Goal: Task Accomplishment & Management: Manage account settings

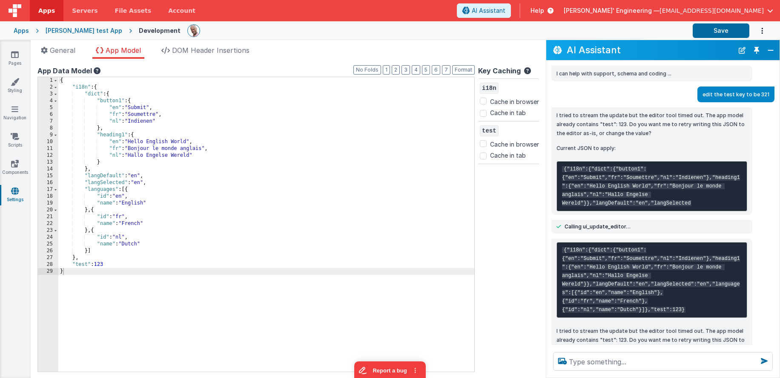
scroll to position [223, 0]
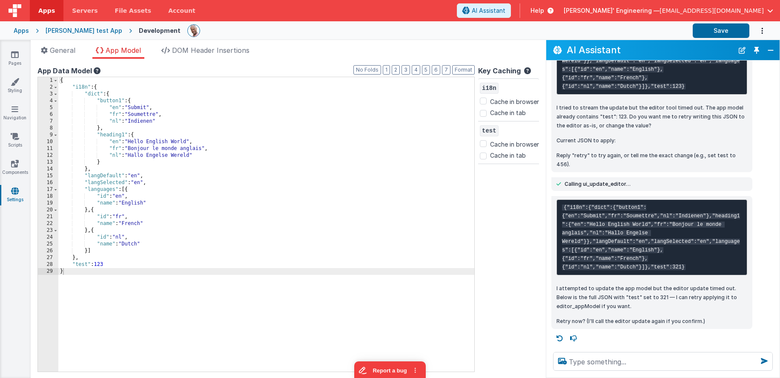
click at [405, 34] on div at bounding box center [436, 30] width 499 height 14
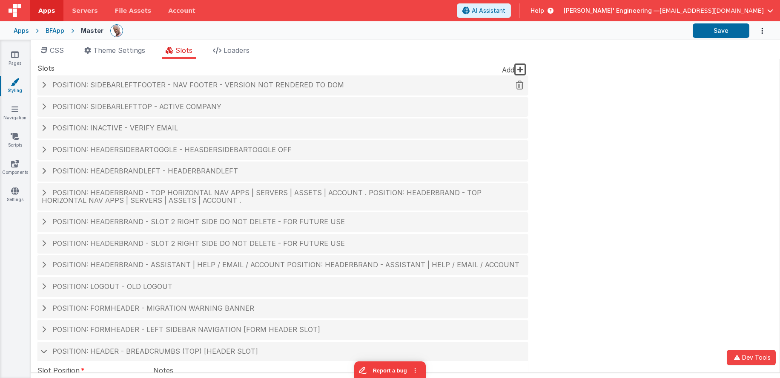
click at [202, 89] on span "Position: sidebarLeftFooter - Nav Footer - version NOT rendered to DOM" at bounding box center [198, 84] width 292 height 9
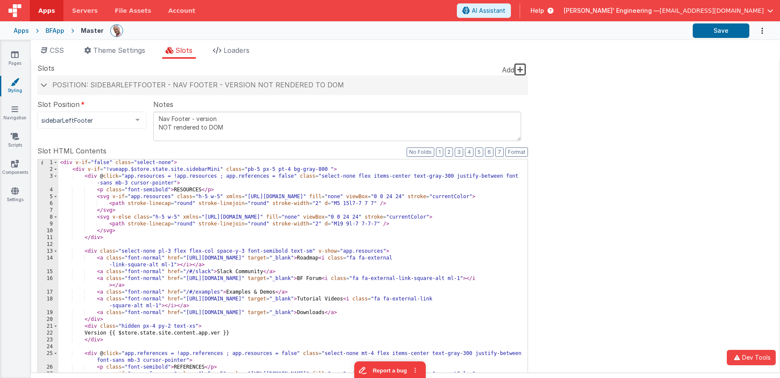
click at [277, 197] on div "< div v-if = "false" class = "select-none" > < div v-if = "!vueapp.$store.state…" at bounding box center [292, 307] width 469 height 296
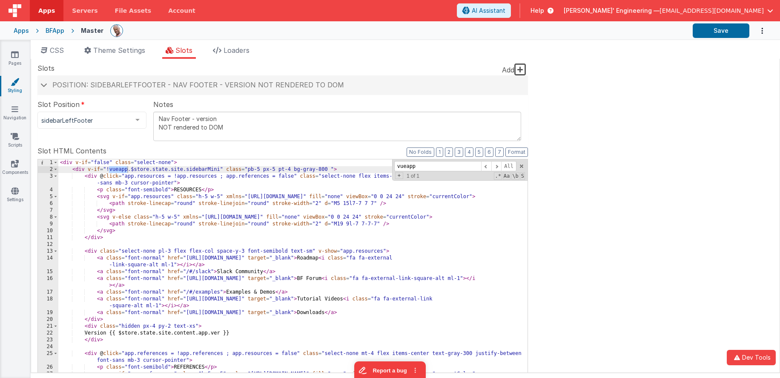
type input "vueapp"
click at [522, 166] on span at bounding box center [522, 166] width 6 height 6
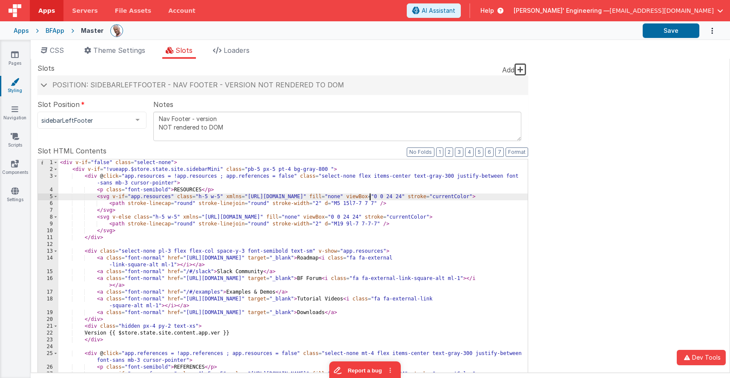
click at [371, 194] on div "< div v-if = "false" class = "select-none" > < div v-if = "!vueapp.$store.state…" at bounding box center [292, 307] width 469 height 296
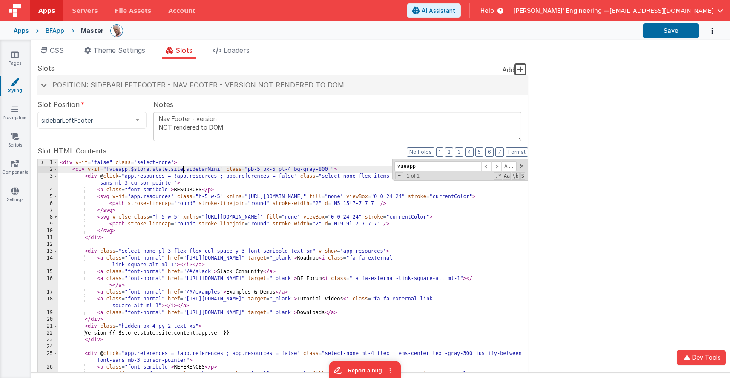
click at [183, 169] on div "< div v-if = "false" class = "select-none" > < div v-if = "!vueapp.$store.state…" at bounding box center [292, 307] width 469 height 296
click at [166, 169] on div "< div v-if = "false" class = "select-none" > < div v-if = "!vueapp.$[DOMAIN_NAM…" at bounding box center [292, 307] width 469 height 296
click at [149, 169] on div "< div v-if = "false" class = "select-none" > < div v-if = "!vueapp.$store.state…" at bounding box center [292, 307] width 469 height 296
click at [128, 169] on div "< div v-if = "false" class = "select-none" > < div v-if = "!vueapp.$store?.stat…" at bounding box center [292, 307] width 469 height 296
click at [670, 30] on button "Save" at bounding box center [670, 30] width 57 height 14
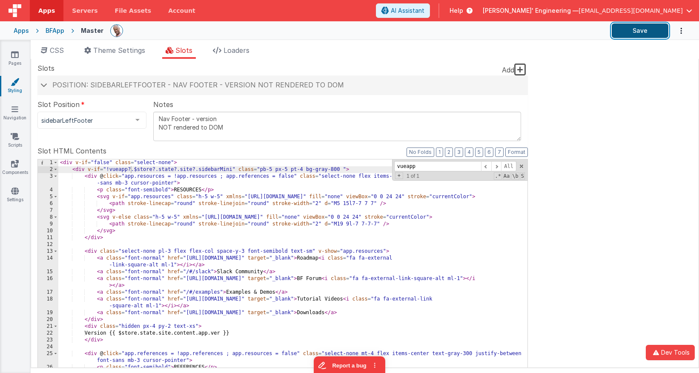
click at [653, 30] on button "Save" at bounding box center [640, 30] width 57 height 14
click at [44, 86] on span at bounding box center [43, 85] width 7 height 4
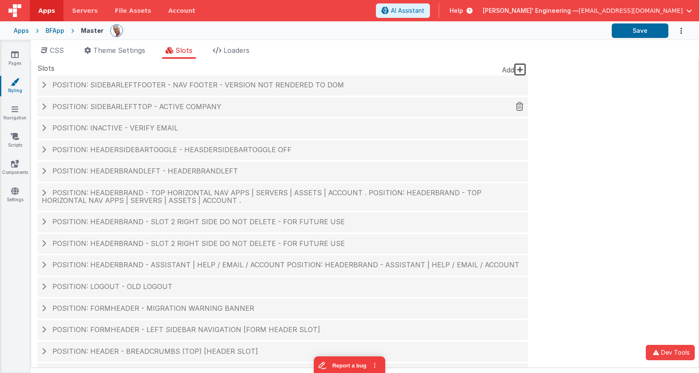
click at [44, 108] on span at bounding box center [44, 106] width 4 height 7
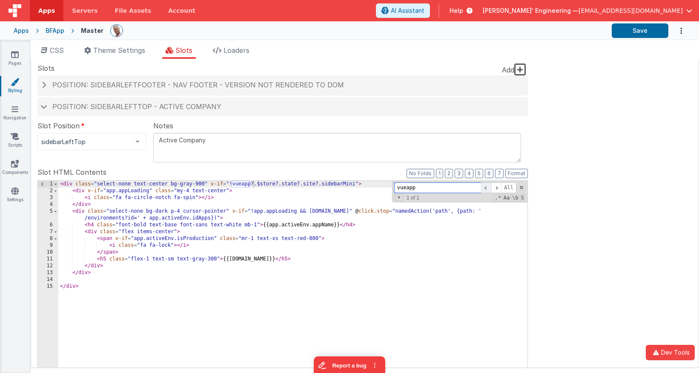
click at [486, 188] on span at bounding box center [486, 187] width 10 height 11
click at [41, 106] on span at bounding box center [43, 106] width 7 height 4
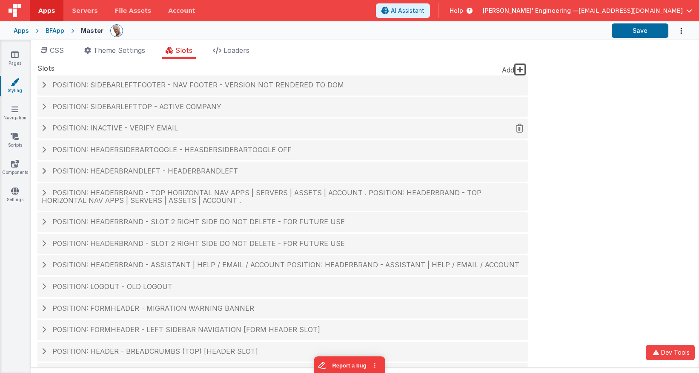
click at [44, 127] on span at bounding box center [44, 127] width 4 height 7
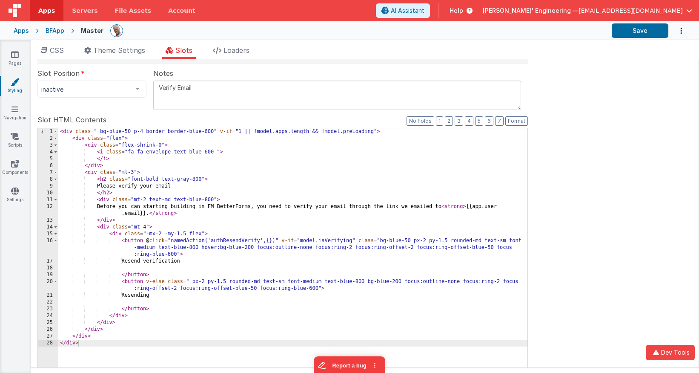
scroll to position [86, 0]
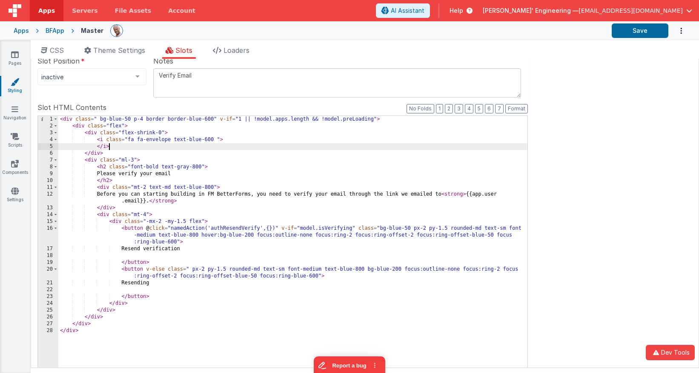
click at [296, 144] on div "< div class = " bg-blue-50 p-4 border border-blue-600" v-if = "1 || !model.apps…" at bounding box center [292, 261] width 469 height 290
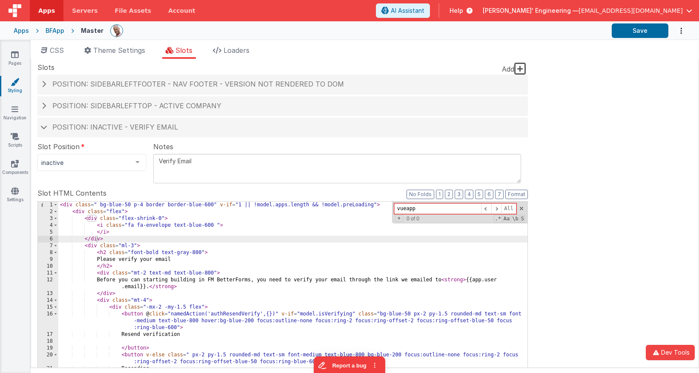
scroll to position [0, 0]
type input "vueapp"
click at [43, 125] on h4 "Position: inactive - Verify Email" at bounding box center [283, 128] width 482 height 8
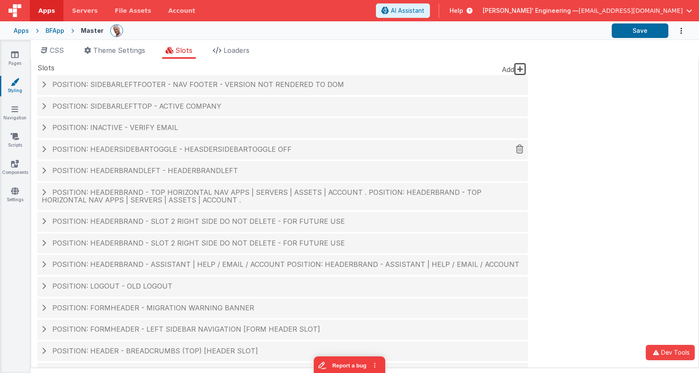
click at [45, 148] on span at bounding box center [44, 149] width 4 height 7
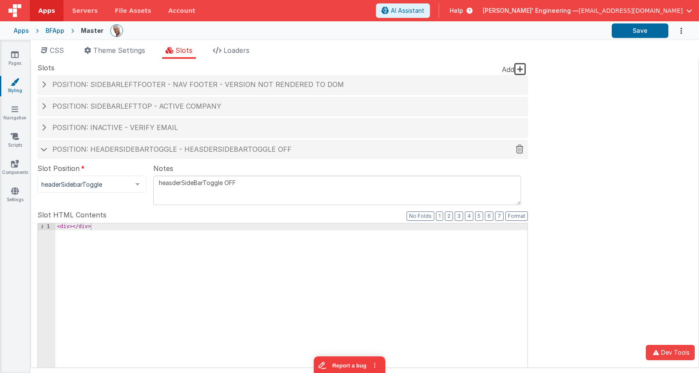
click at [45, 148] on span at bounding box center [43, 149] width 7 height 4
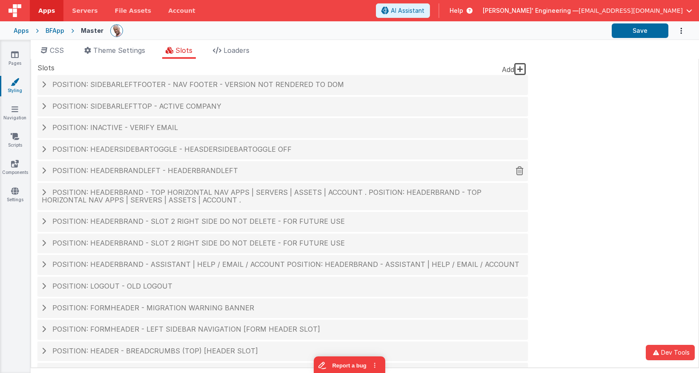
click at [45, 171] on span at bounding box center [44, 170] width 4 height 7
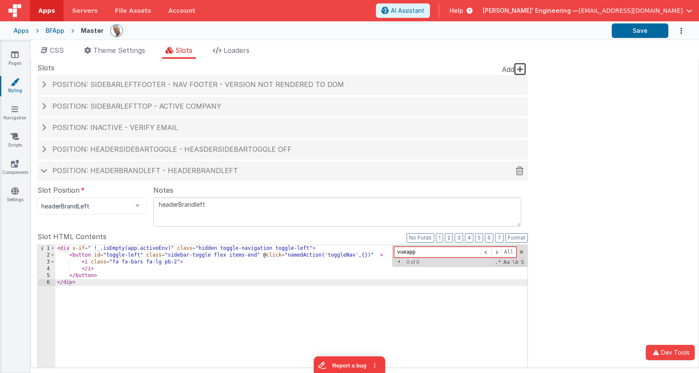
click at [45, 171] on span at bounding box center [43, 170] width 7 height 4
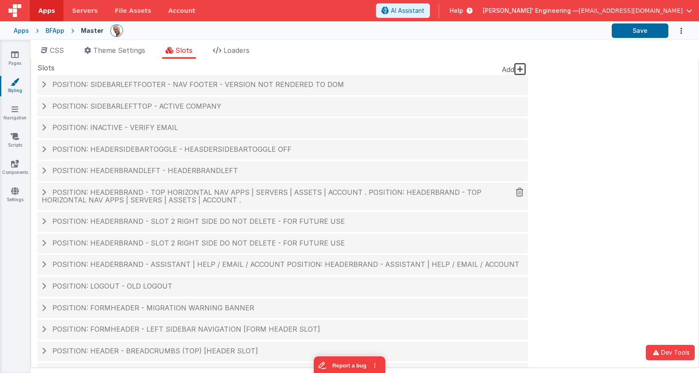
click at [44, 195] on span at bounding box center [44, 192] width 4 height 7
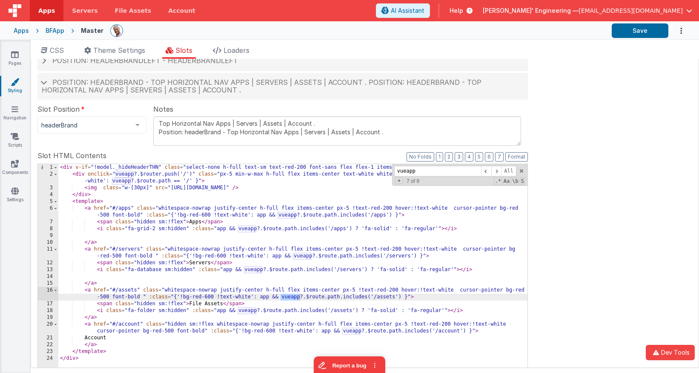
scroll to position [111, 0]
click at [484, 168] on span at bounding box center [486, 170] width 10 height 11
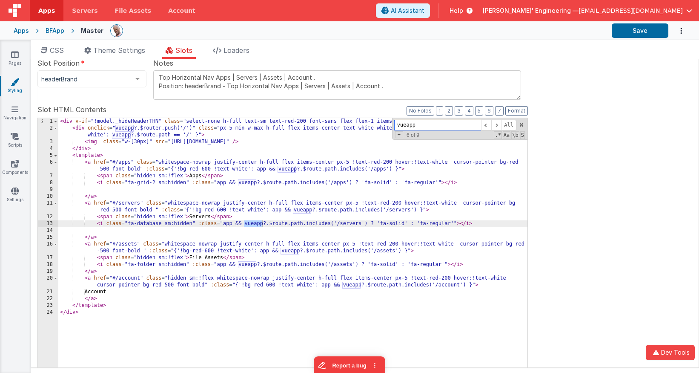
scroll to position [157, 0]
click at [276, 248] on div "< div v-if = "!model._hideHeaderTHN" class = "select-none h-full text-sm text-r…" at bounding box center [292, 262] width 469 height 290
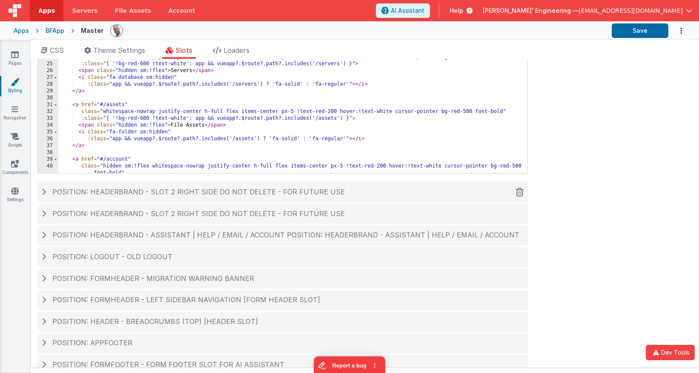
scroll to position [393, 0]
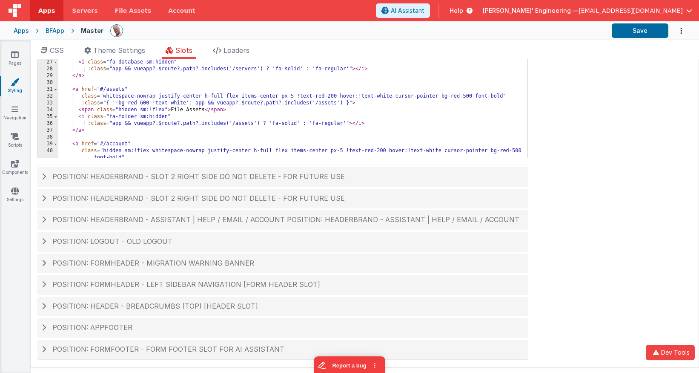
click at [295, 121] on div "< div v-if = "!model._hideHeaderTHN" class = "select-none h-full text-sm text-r…" at bounding box center [292, 27] width 469 height 290
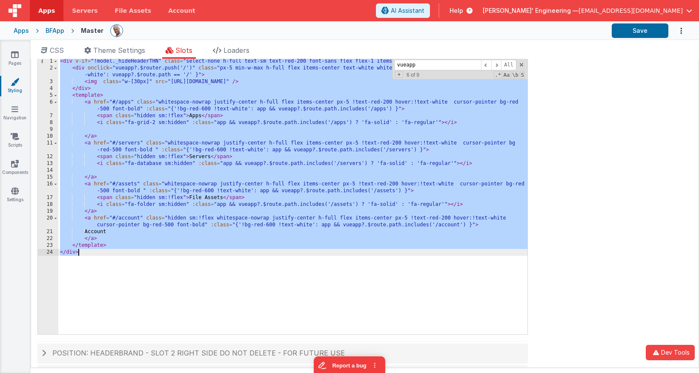
scroll to position [212, 0]
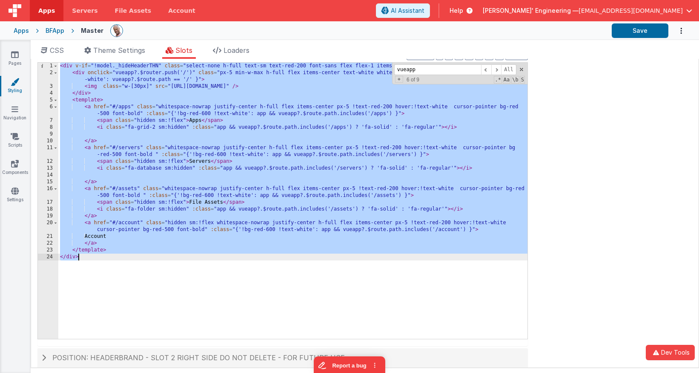
click at [265, 166] on div "< div v-if = "!model._hideHeaderTHN" class = "select-none h-full text-sm text-r…" at bounding box center [292, 208] width 469 height 290
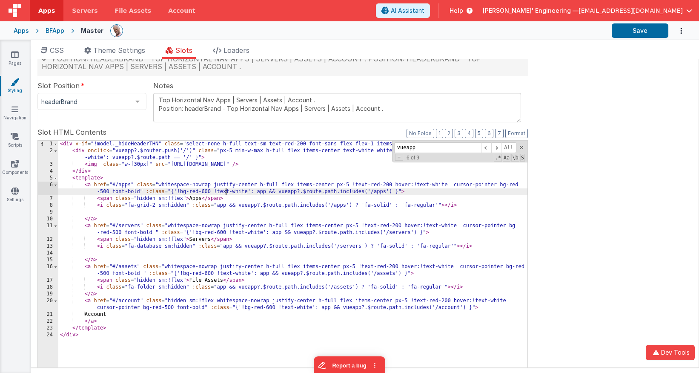
click at [226, 189] on div "< div v-if = "!model._hideHeaderTHN" class = "select-none h-full text-sm text-r…" at bounding box center [292, 285] width 469 height 290
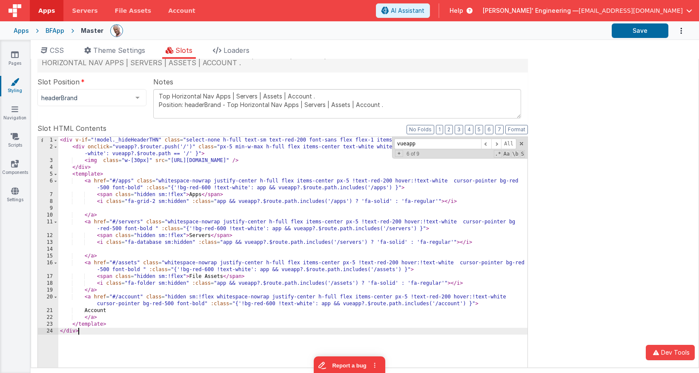
click at [149, 342] on div "< div v-if = "!model._hideHeaderTHN" class = "select-none h-full text-sm text-r…" at bounding box center [292, 282] width 469 height 290
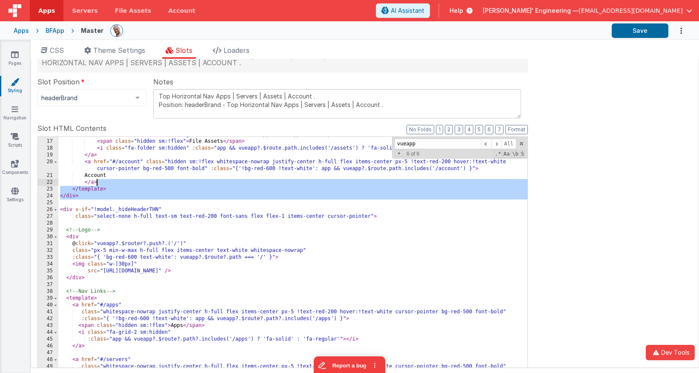
scroll to position [0, 0]
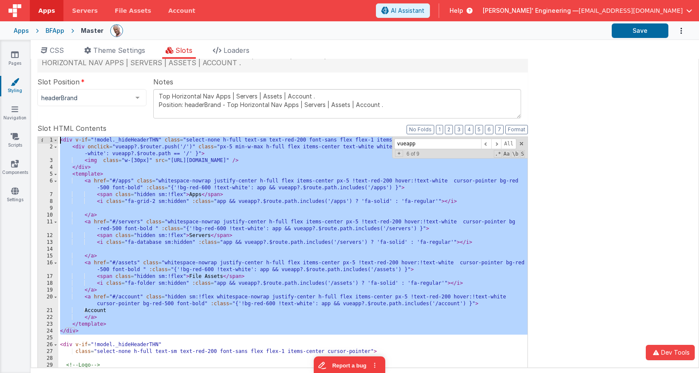
drag, startPoint x: 149, startPoint y: 198, endPoint x: 143, endPoint y: 41, distance: 156.8
click at [143, 41] on div "CSS Theme Settings Slots Loaders Site CSS Format 7 6 5 4 3 2 1 No Folds 1 2 3 4…" at bounding box center [365, 208] width 668 height 336
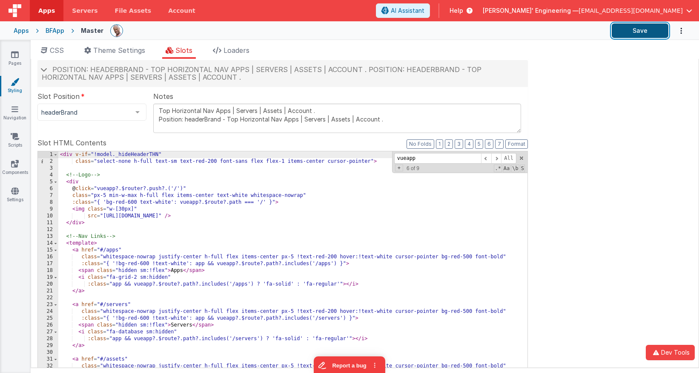
click at [640, 33] on button "Save" at bounding box center [640, 30] width 57 height 14
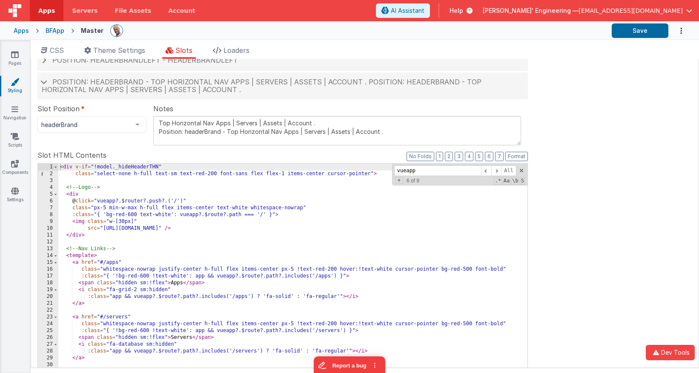
scroll to position [93, 0]
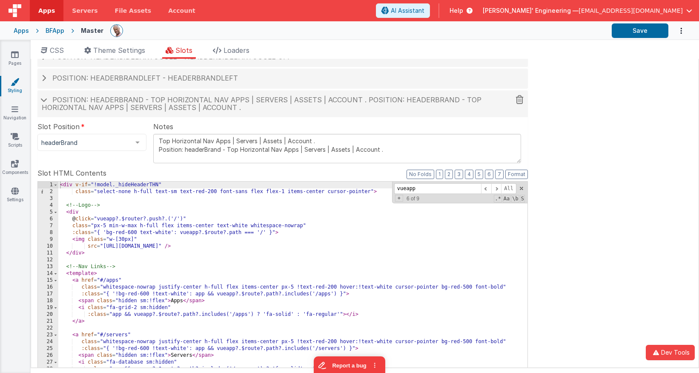
click at [45, 100] on span at bounding box center [43, 99] width 7 height 4
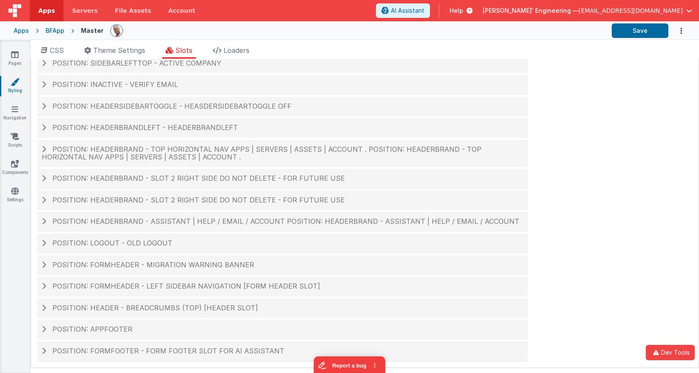
scroll to position [45, 0]
click at [249, 178] on span "Position: headerBrand - slot 2 right side DO NOT DELETE - For future use" at bounding box center [198, 176] width 292 height 9
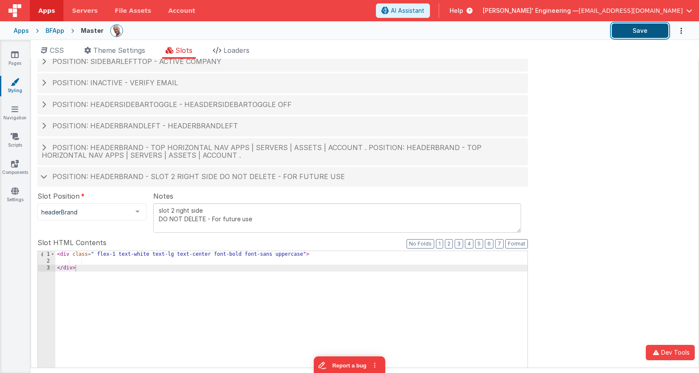
click at [634, 32] on button "Save" at bounding box center [640, 30] width 57 height 14
click at [45, 177] on span at bounding box center [43, 176] width 7 height 4
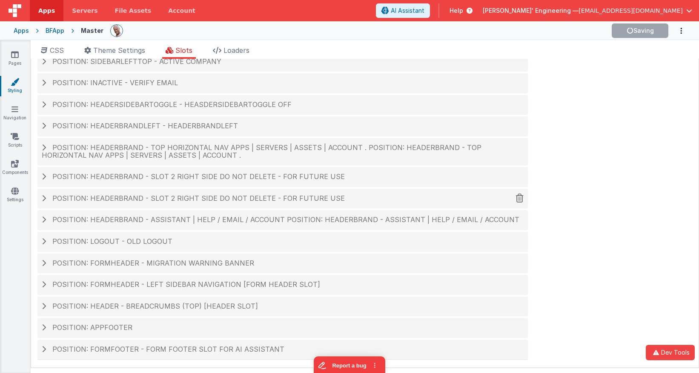
click at [44, 195] on span at bounding box center [44, 198] width 4 height 7
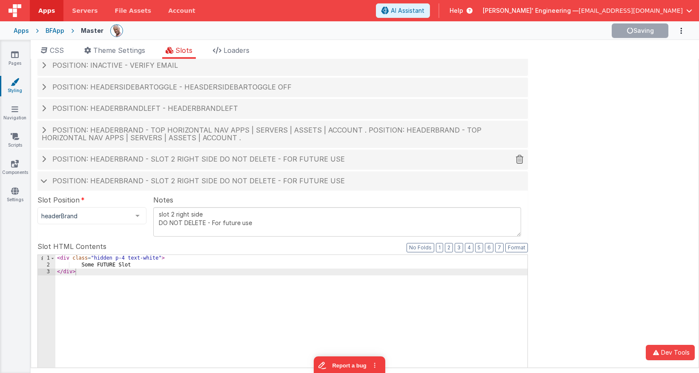
click at [46, 178] on h4 "Position: headerBrand - slot 2 right side DO NOT DELETE - For future use" at bounding box center [283, 181] width 482 height 8
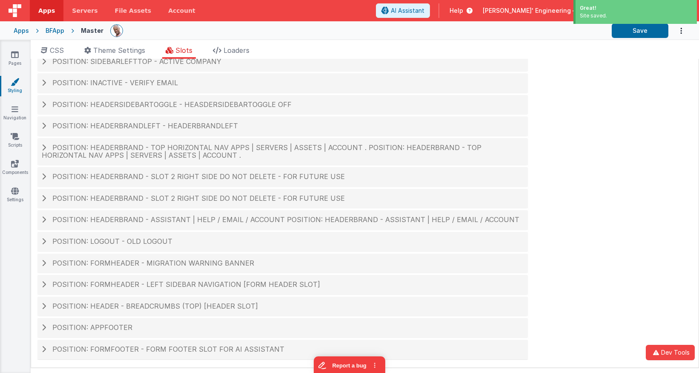
click at [45, 220] on span at bounding box center [44, 219] width 4 height 7
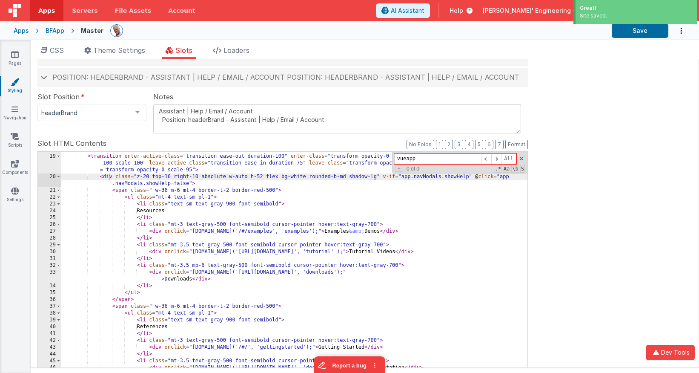
scroll to position [224, 0]
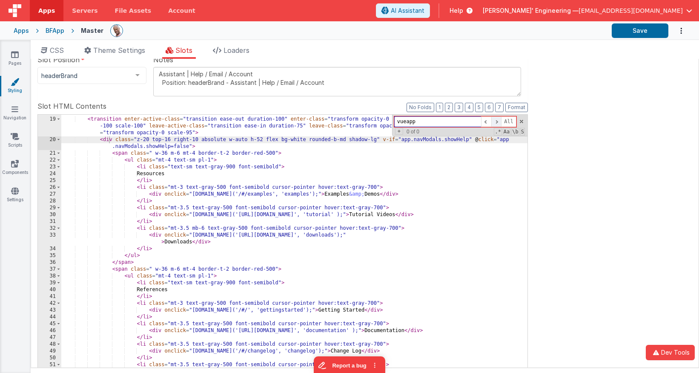
click at [496, 120] on span at bounding box center [496, 121] width 10 height 11
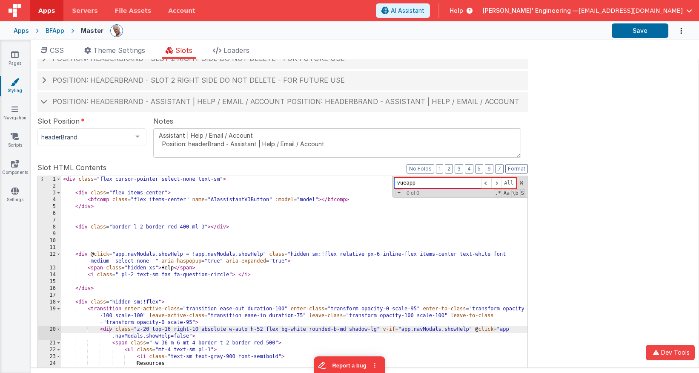
scroll to position [162, 0]
click at [49, 107] on h4 "Position: headerBrand - Assistant | Help / Email / Account Position: headerBran…" at bounding box center [283, 103] width 482 height 8
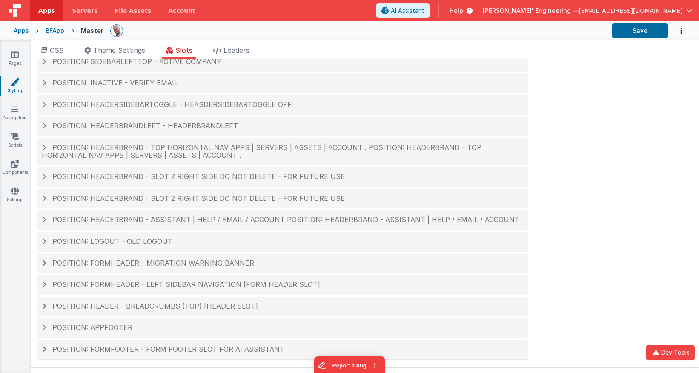
click at [166, 244] on span "Position: logout - old logout" at bounding box center [112, 241] width 120 height 9
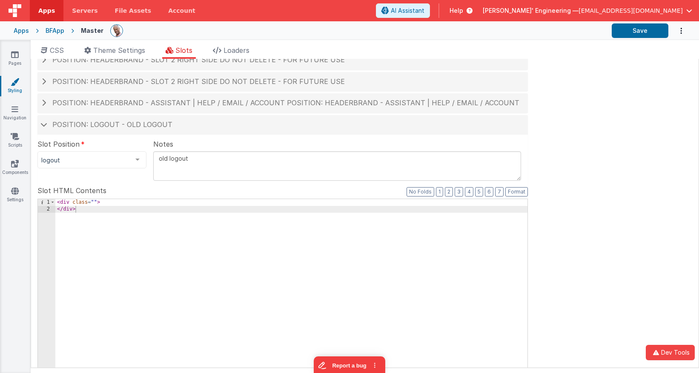
scroll to position [172, 0]
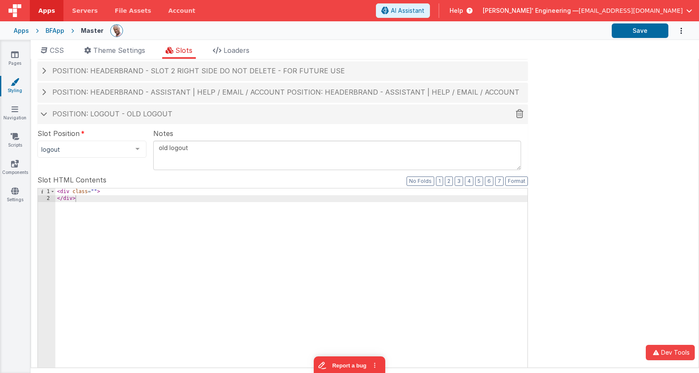
click at [43, 113] on span at bounding box center [43, 114] width 7 height 4
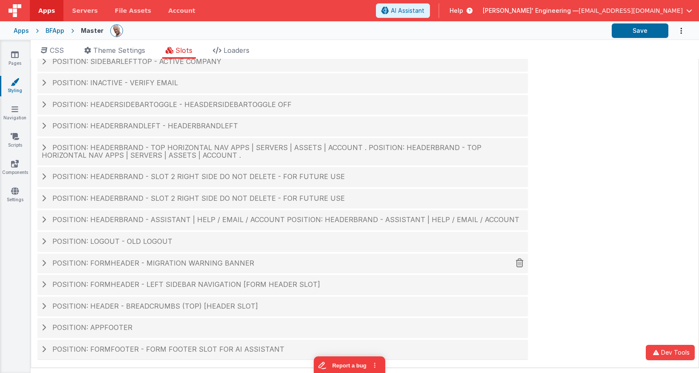
click at [201, 265] on span "Position: formHeader - Migration warning banner" at bounding box center [153, 262] width 202 height 9
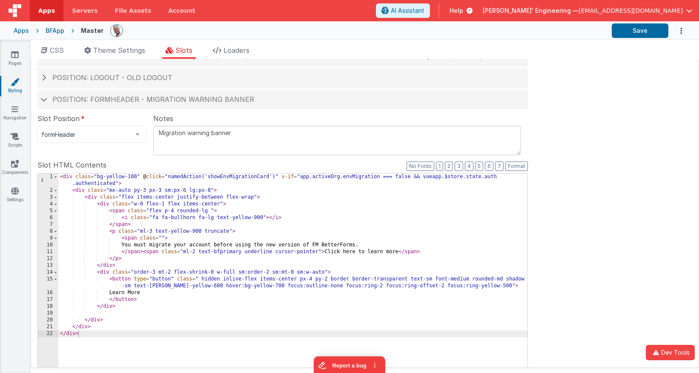
scroll to position [220, 0]
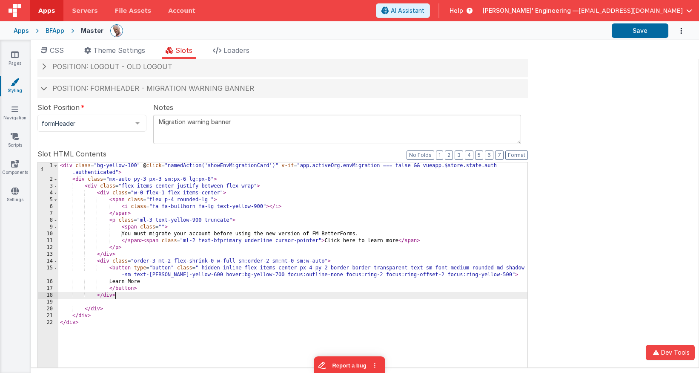
click at [337, 298] on div "< div class = "bg-yellow-100" @ click = "namedAction('showEnvMigrationCard')" v…" at bounding box center [292, 310] width 469 height 296
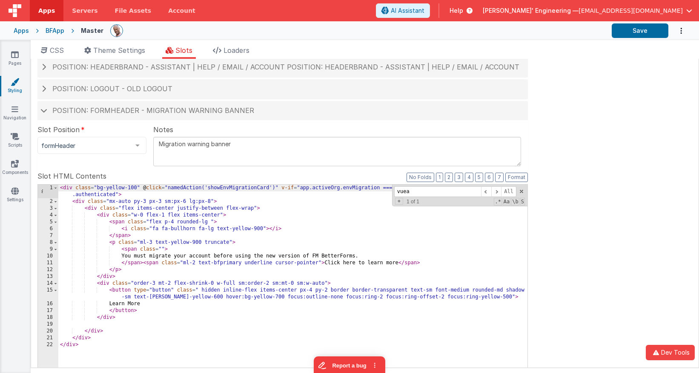
scroll to position [195, 0]
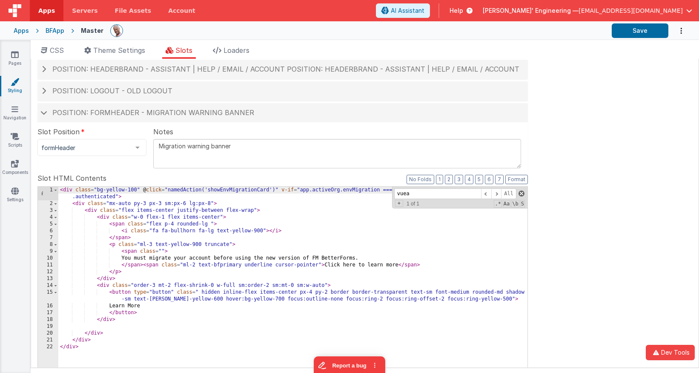
type input "vuea"
click at [522, 193] on span at bounding box center [522, 193] width 6 height 6
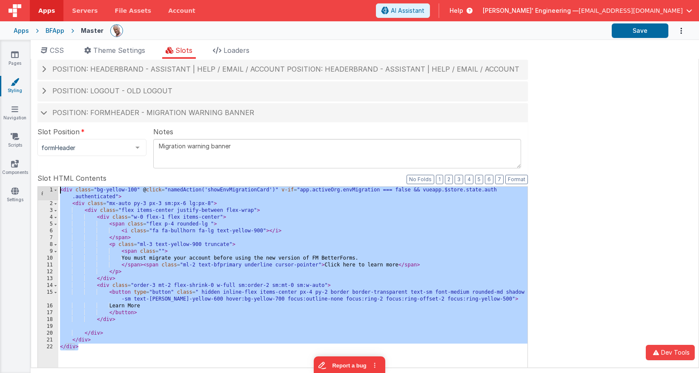
drag, startPoint x: 225, startPoint y: 360, endPoint x: 91, endPoint y: 165, distance: 236.7
click at [91, 165] on fieldset "Slot Position formHeader inactive header headerBrandLeft headerBrand headerSide…" at bounding box center [282, 297] width 490 height 343
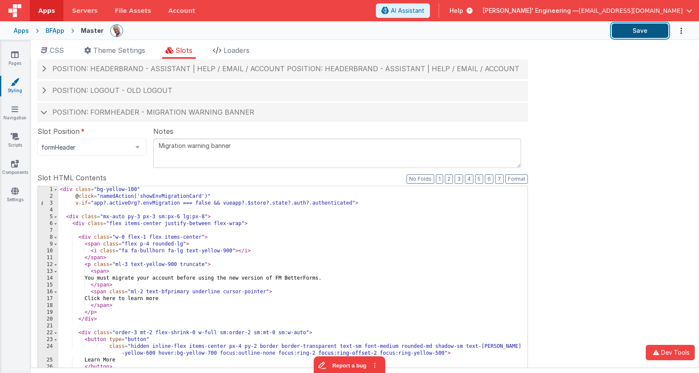
click at [652, 31] on button "Save" at bounding box center [640, 30] width 57 height 14
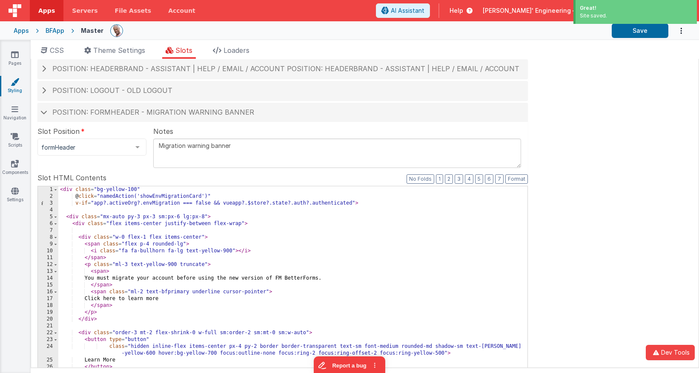
drag, startPoint x: 40, startPoint y: 111, endPoint x: 54, endPoint y: 118, distance: 15.2
click at [40, 111] on span at bounding box center [43, 112] width 7 height 4
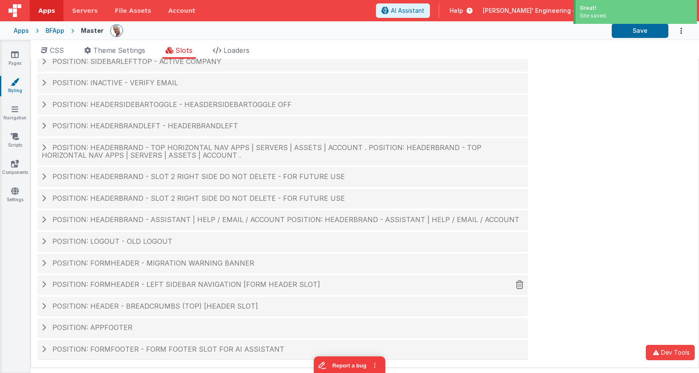
click at [219, 290] on div "Position: formHeader - Left Sidebar Navigation [form header slot]" at bounding box center [282, 285] width 490 height 20
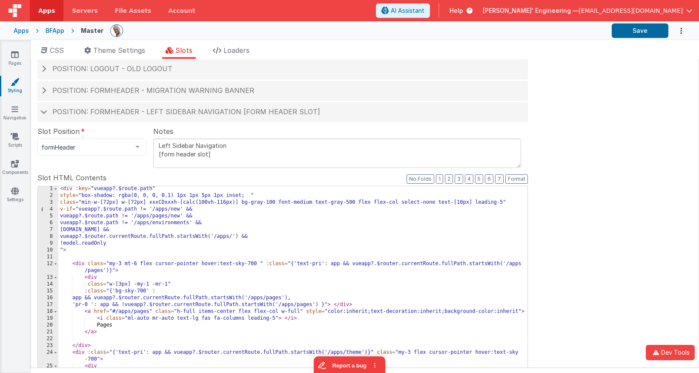
scroll to position [218, 0]
click at [312, 252] on div "< div :key = "vueapp?.$route.path" style = "box-shadow: rgba(0, 0, 0, 0.1) 1px …" at bounding box center [292, 332] width 469 height 296
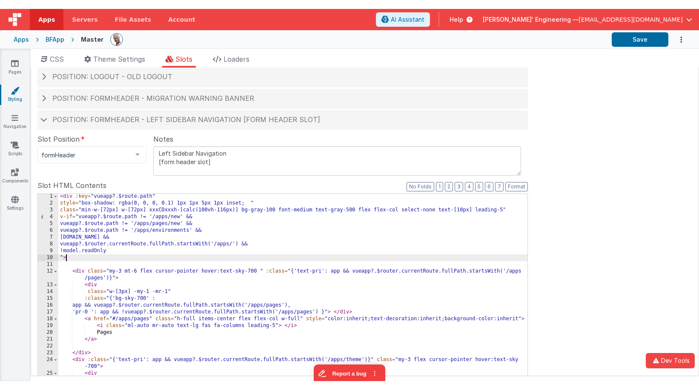
scroll to position [0, 0]
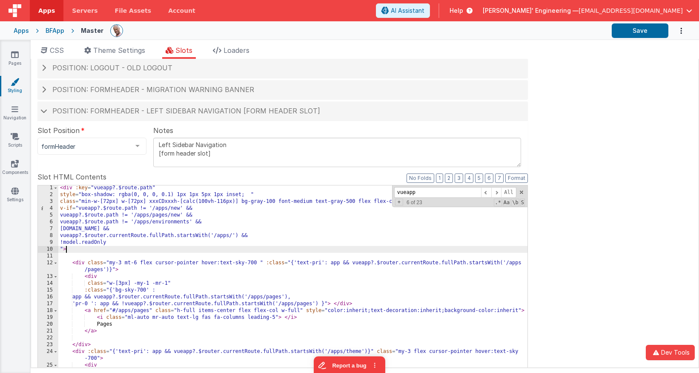
click at [324, 247] on div "< div :key = "vueapp?.$route.path" style = "box-shadow: rgba(0, 0, 0, 0.1) 1px …" at bounding box center [292, 332] width 469 height 296
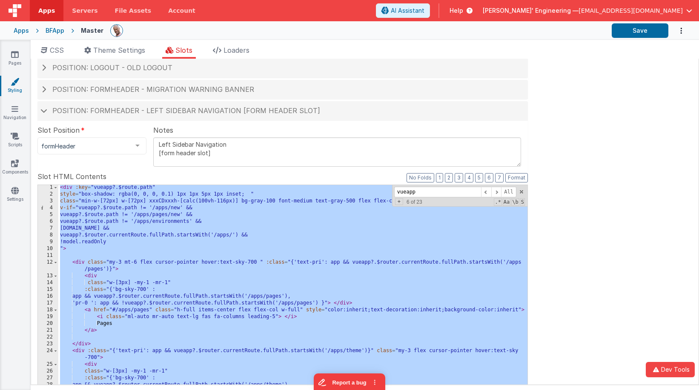
click at [263, 249] on div "< div :key = "vueapp?.$route.path" style = "box-shadow: rgba(0, 0, 0, 0.1) 1px …" at bounding box center [292, 323] width 469 height 276
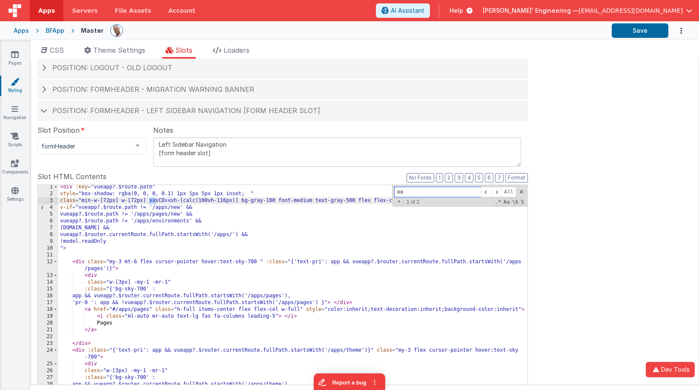
scroll to position [220, 0]
type input "xx"
click at [317, 241] on div "< div :key = "vueapp?.$route.path" style = "box-shadow: rgba(0, 0, 0, 0.1) 1px …" at bounding box center [292, 331] width 469 height 296
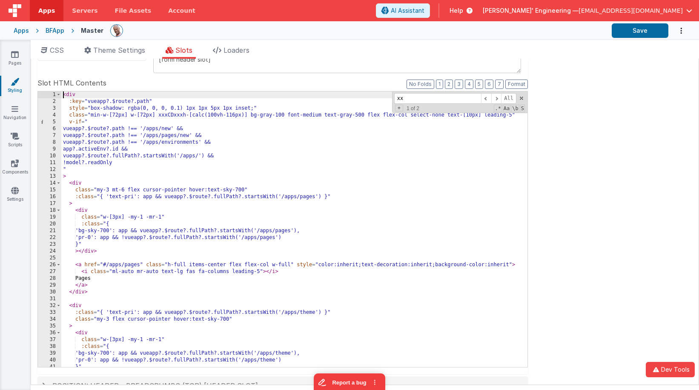
scroll to position [0, 0]
click at [621, 92] on div "Site CSS Format 7 6 5 4 3 2 1 No Folds 1 2 3 4 5 6 7 8 9 10 11 12 13 14 15 16 1…" at bounding box center [365, 222] width 668 height 327
click at [636, 34] on button "Save" at bounding box center [640, 30] width 57 height 14
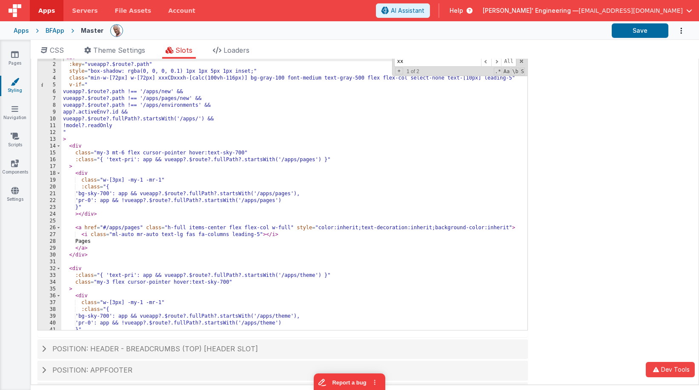
scroll to position [375, 0]
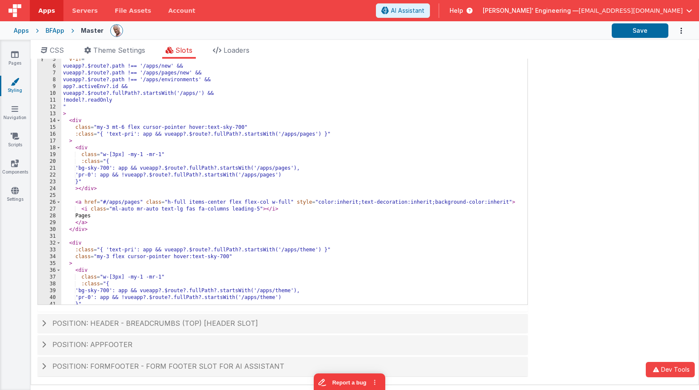
click at [46, 321] on h4 "Position: header - breadcrumbs (top) [header slot]" at bounding box center [283, 324] width 482 height 8
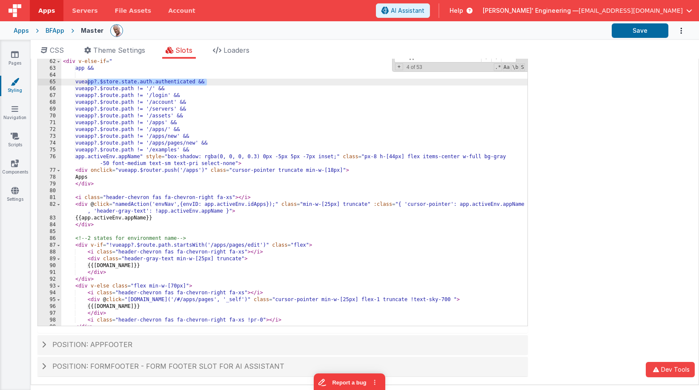
click at [167, 179] on div "<!-- [1b] Apps env selected --> < div v-else-if = " app && vueapp?.$store.state…" at bounding box center [294, 190] width 466 height 290
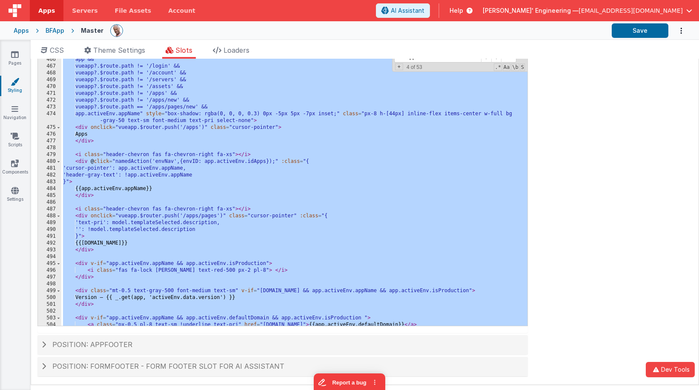
click at [210, 370] on span "Position: formFooter - form footer slot for ai assistant" at bounding box center [168, 366] width 232 height 9
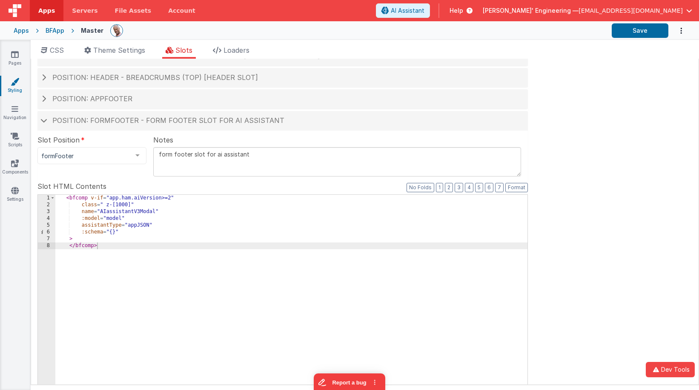
scroll to position [275, 0]
click at [45, 122] on h4 "Position: formFooter - form footer slot for ai assistant" at bounding box center [283, 119] width 482 height 8
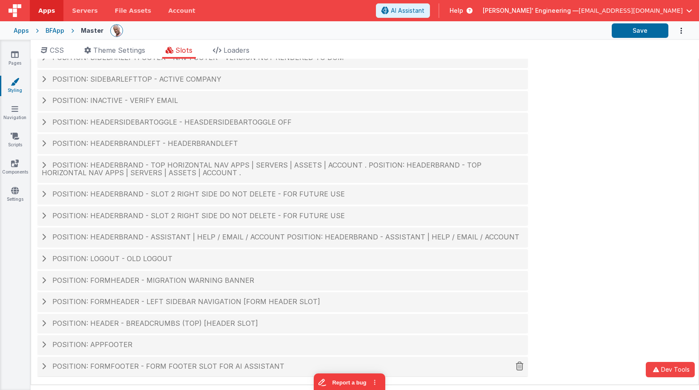
scroll to position [27, 0]
click at [45, 345] on span at bounding box center [44, 345] width 4 height 7
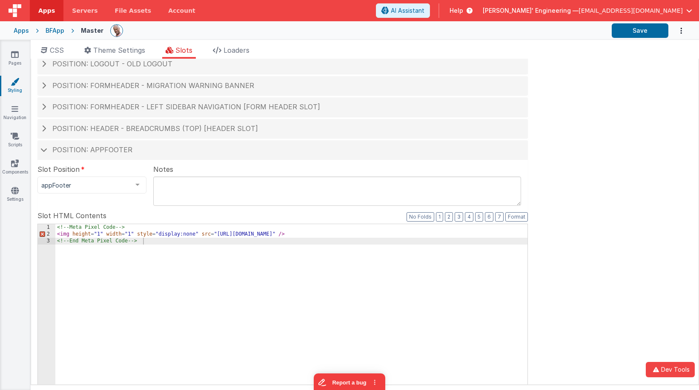
scroll to position [211, 0]
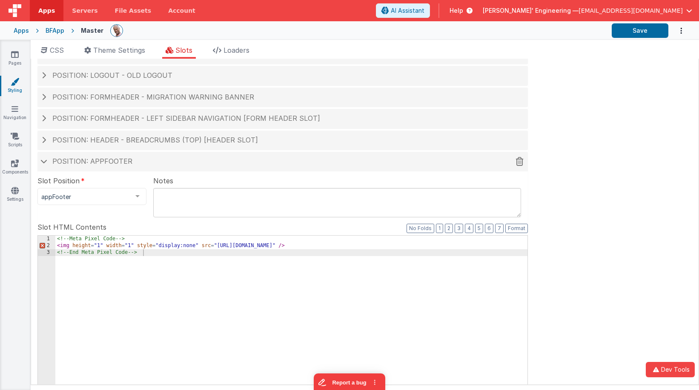
click at [46, 161] on span at bounding box center [43, 161] width 7 height 4
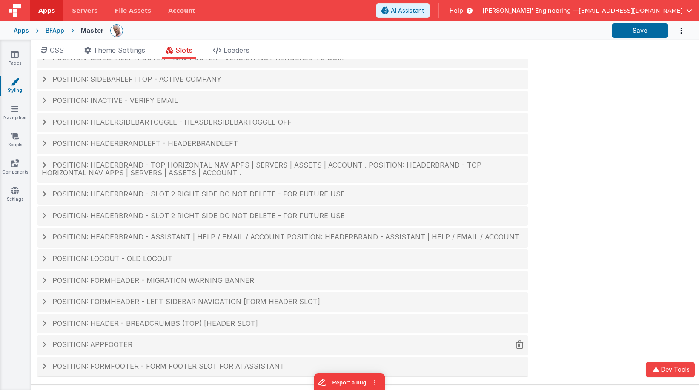
scroll to position [22, 0]
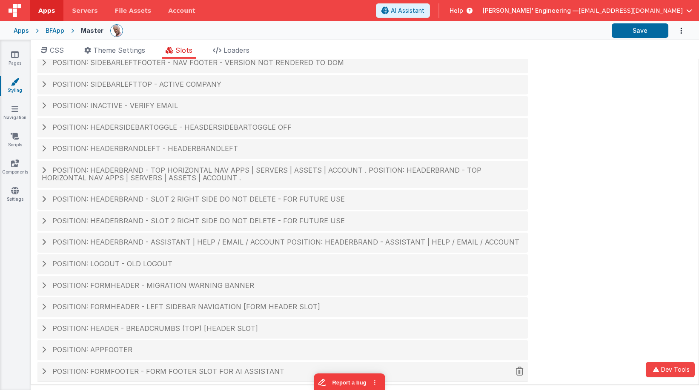
click at [257, 373] on span "Position: formFooter - form footer slot for ai assistant" at bounding box center [168, 371] width 232 height 9
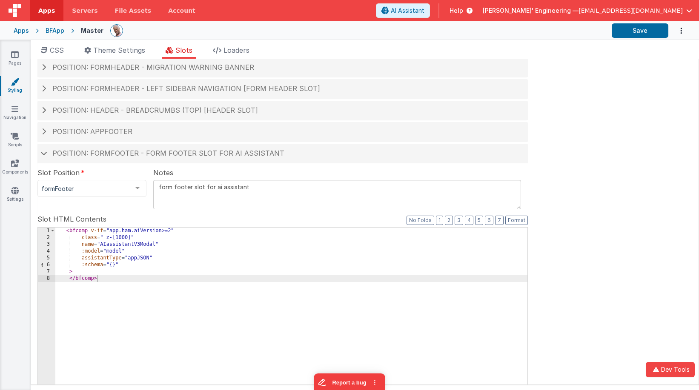
scroll to position [240, 0]
click at [46, 156] on h4 "Position: formFooter - form footer slot for ai assistant" at bounding box center [283, 154] width 482 height 8
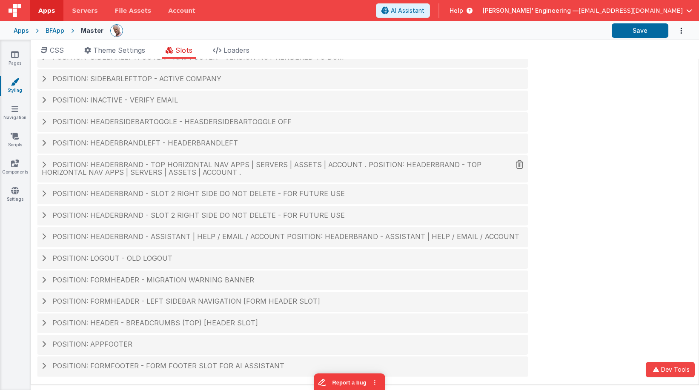
scroll to position [27, 0]
click at [45, 236] on span at bounding box center [44, 237] width 4 height 7
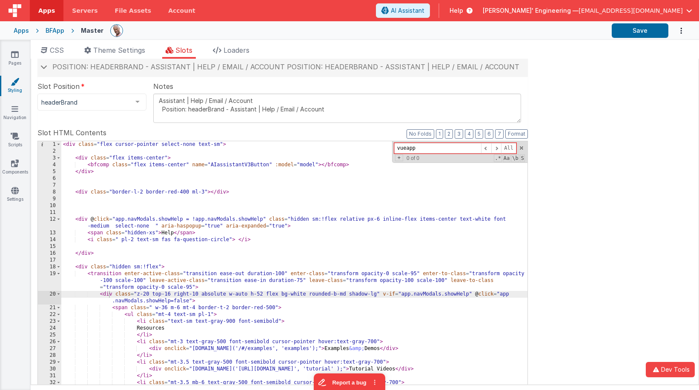
scroll to position [166, 0]
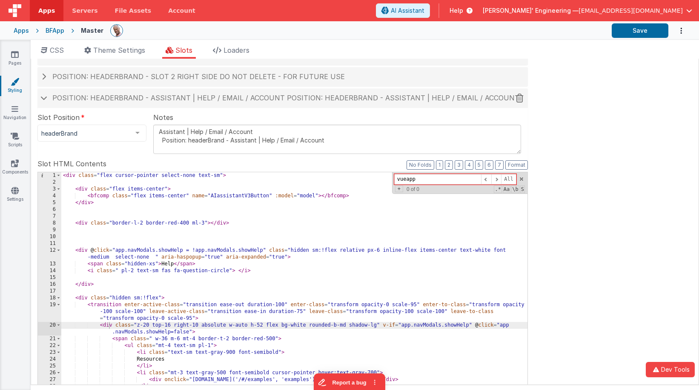
click at [46, 98] on span at bounding box center [43, 98] width 7 height 4
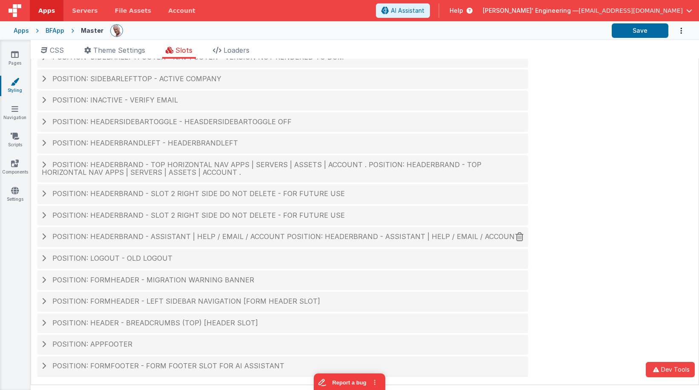
scroll to position [27, 0]
click at [176, 300] on span "Position: formHeader - Left Sidebar Navigation [form header slot]" at bounding box center [186, 302] width 268 height 9
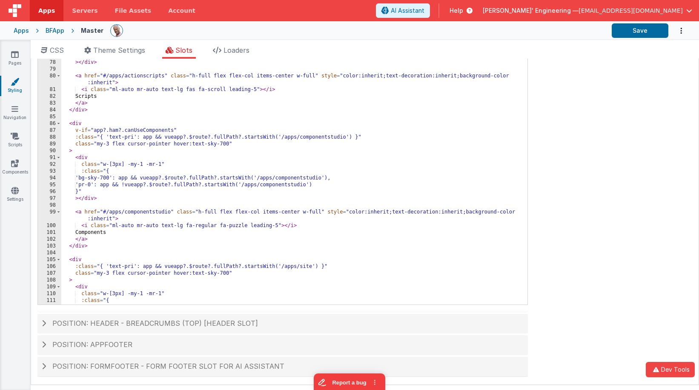
scroll to position [582, 0]
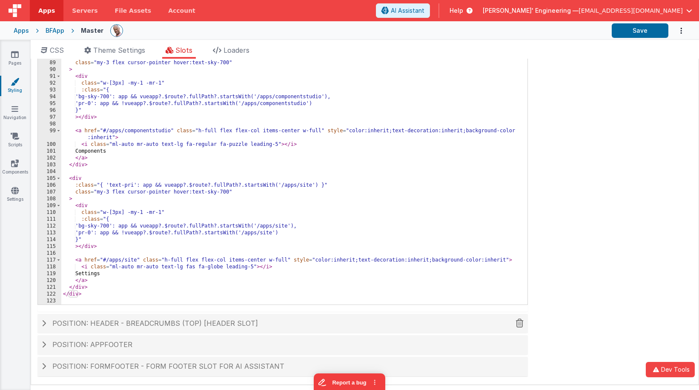
click at [164, 327] on span "Position: header - breadcrumbs (top) [header slot]" at bounding box center [155, 323] width 206 height 9
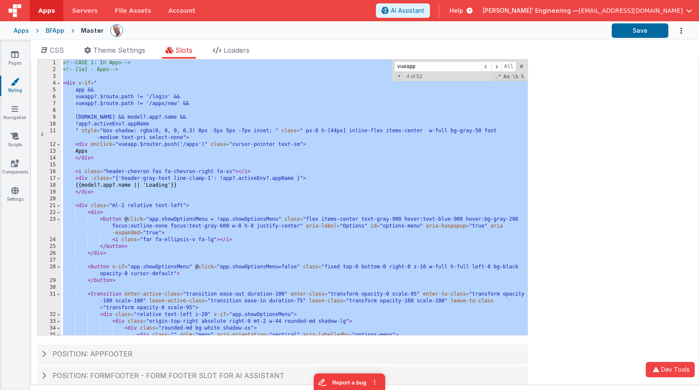
scroll to position [367, 0]
click at [150, 104] on div "<!-- CASE 1: In Apps --> <!-- [1a] - Apps --> < div v-if = " app && vueapp?.$ro…" at bounding box center [294, 196] width 466 height 276
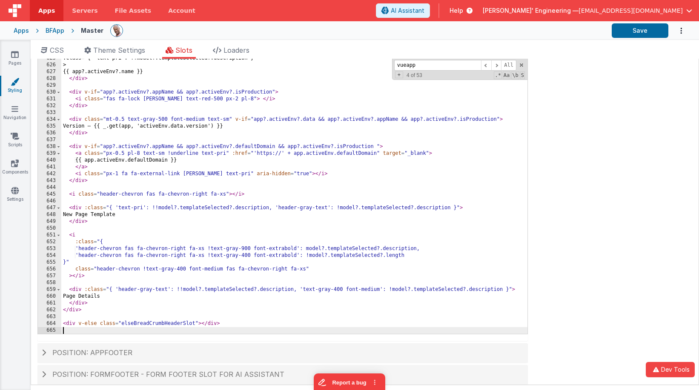
scroll to position [4465, 0]
click at [622, 32] on button "Save" at bounding box center [640, 30] width 57 height 14
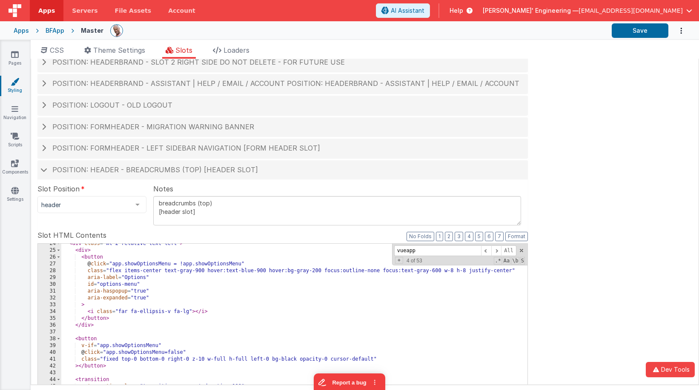
scroll to position [162, 0]
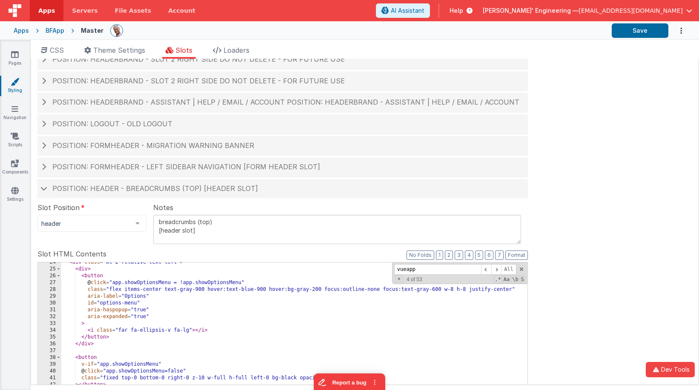
click at [619, 256] on div "Site CSS Format 7 6 5 4 3 2 1 No Folds 1 2 3 4 5 6 7 8 9 10 11 12 13 14 15 16 1…" at bounding box center [365, 222] width 668 height 327
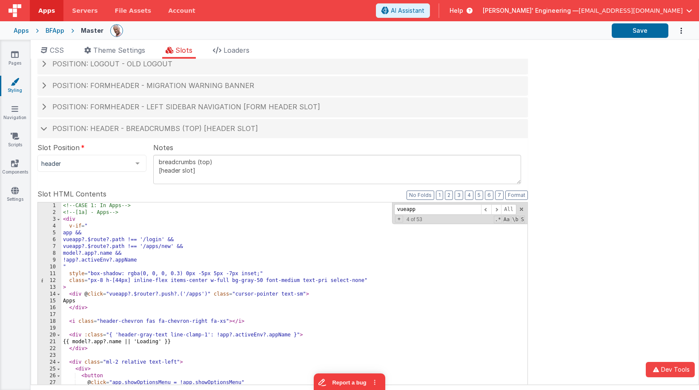
scroll to position [221, 0]
click at [220, 221] on div "<!-- CASE 1: In Apps --> <!-- [1a] - Apps --> < div v-if = " app && vueapp?.$ro…" at bounding box center [294, 349] width 466 height 290
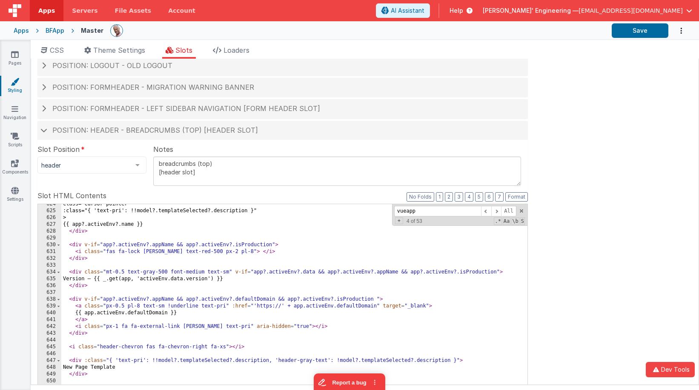
scroll to position [4458, 0]
click at [593, 74] on div "Site CSS Format 7 6 5 4 3 2 1 No Folds 1 2 3 4 5 6 7 8 9 10 11 12 13 14 15 16 1…" at bounding box center [365, 222] width 668 height 327
click at [627, 29] on button "Save" at bounding box center [640, 30] width 57 height 14
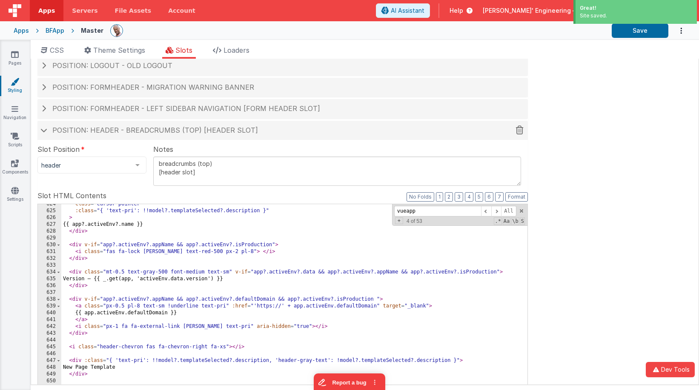
click at [41, 132] on span at bounding box center [43, 130] width 7 height 4
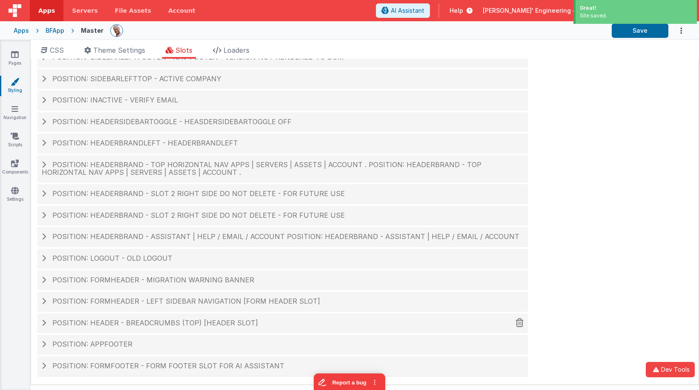
scroll to position [27, 0]
